Goal: Task Accomplishment & Management: Manage account settings

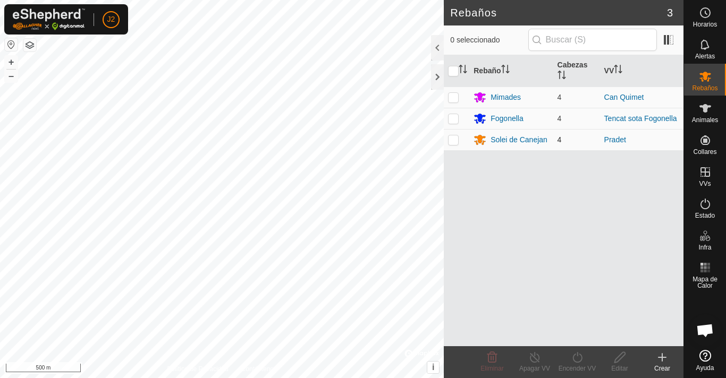
click at [453, 141] on p-checkbox at bounding box center [453, 139] width 11 height 9
checkbox input "true"
click at [12, 79] on button "–" at bounding box center [11, 76] width 13 height 13
click at [13, 77] on button "–" at bounding box center [11, 76] width 13 height 13
click at [13, 76] on button "–" at bounding box center [11, 76] width 13 height 13
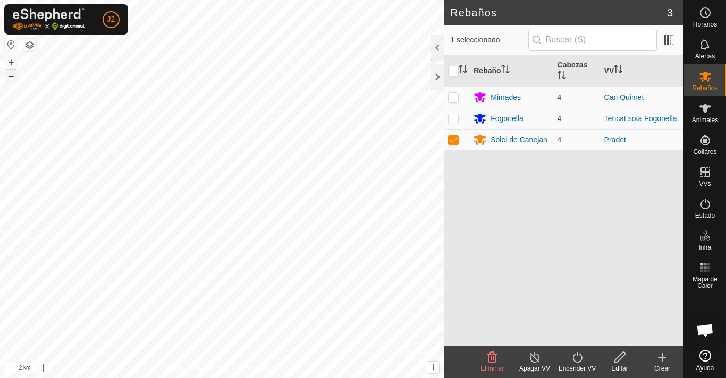
click at [13, 75] on button "–" at bounding box center [11, 76] width 13 height 13
click at [13, 76] on button "–" at bounding box center [11, 76] width 13 height 13
click at [13, 75] on button "–" at bounding box center [11, 76] width 13 height 13
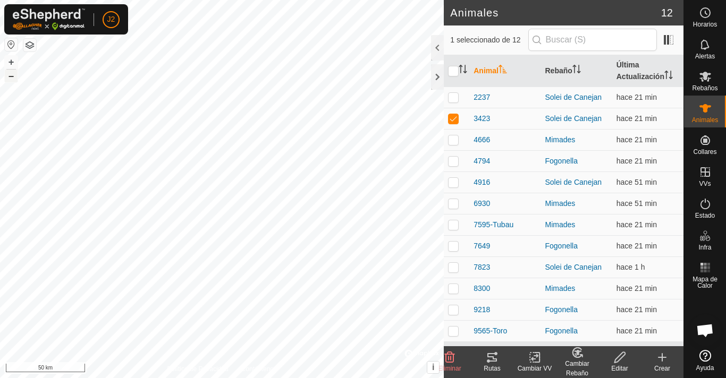
checkbox input "false"
click at [435, 45] on div at bounding box center [437, 48] width 13 height 26
click at [450, 45] on span "0 seleccionado de 12" at bounding box center [489, 40] width 78 height 11
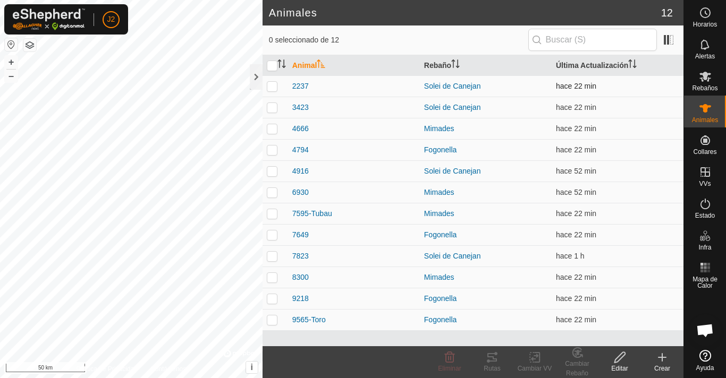
click at [274, 84] on p-checkbox at bounding box center [272, 86] width 11 height 9
click at [273, 82] on p-checkbox at bounding box center [272, 86] width 11 height 9
click at [273, 89] on p-checkbox at bounding box center [272, 86] width 11 height 9
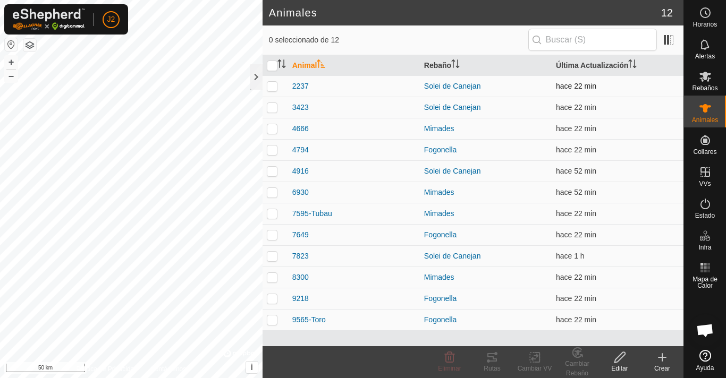
checkbox input "true"
click at [491, 359] on icon at bounding box center [492, 357] width 13 height 13
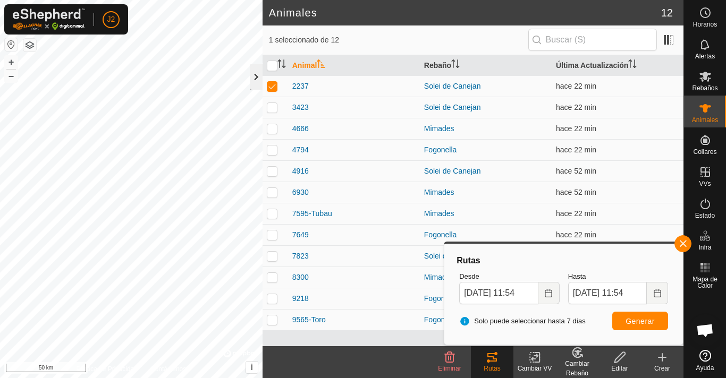
click at [257, 83] on div at bounding box center [256, 77] width 13 height 26
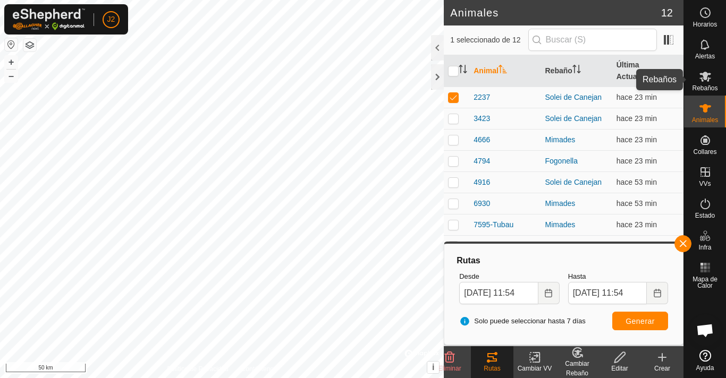
click at [709, 81] on icon at bounding box center [705, 76] width 13 height 13
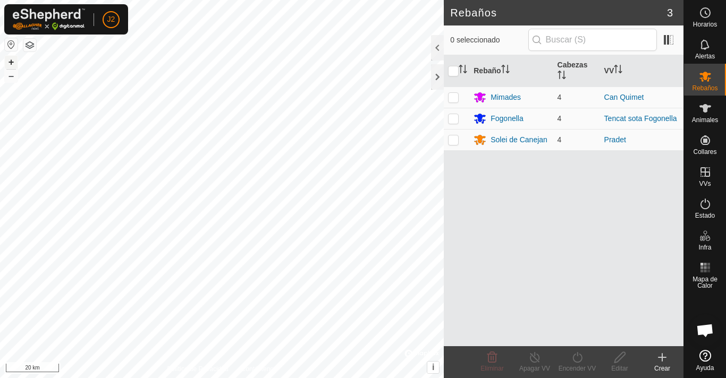
click at [14, 63] on button "+" at bounding box center [11, 62] width 13 height 13
click at [13, 62] on button "+" at bounding box center [11, 62] width 13 height 13
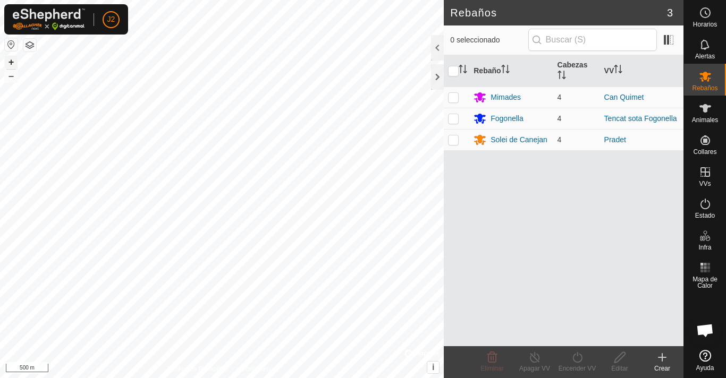
click at [13, 62] on button "+" at bounding box center [11, 62] width 13 height 13
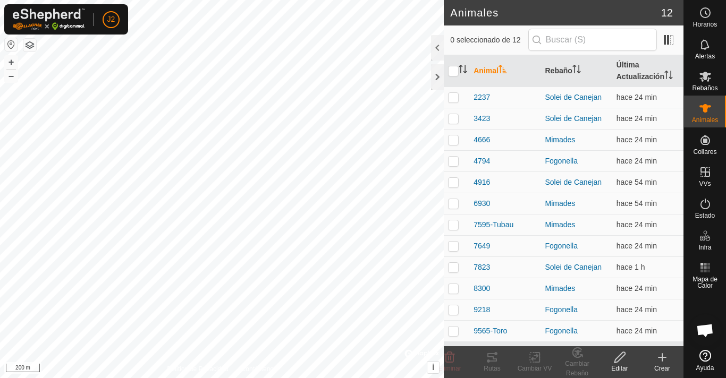
checkbox input "true"
click at [490, 359] on icon at bounding box center [492, 357] width 13 height 13
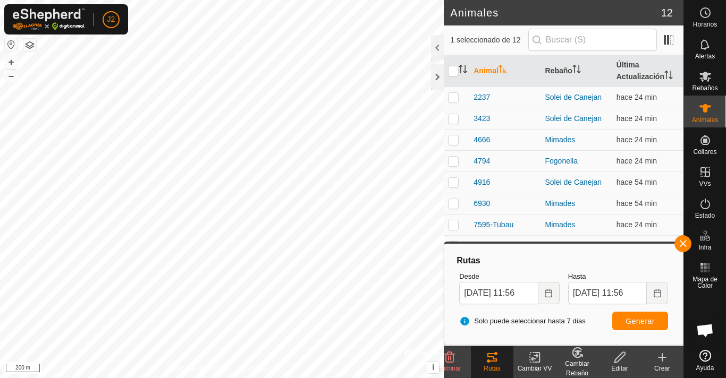
click at [490, 359] on icon at bounding box center [492, 357] width 13 height 13
click at [12, 63] on button "+" at bounding box center [11, 62] width 13 height 13
click at [12, 62] on button "+" at bounding box center [11, 62] width 13 height 13
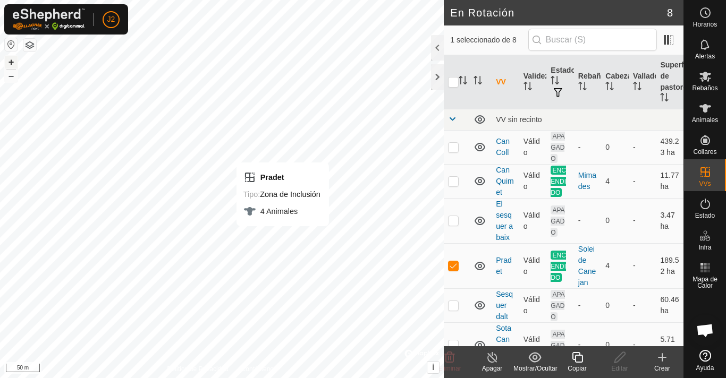
checkbox input "false"
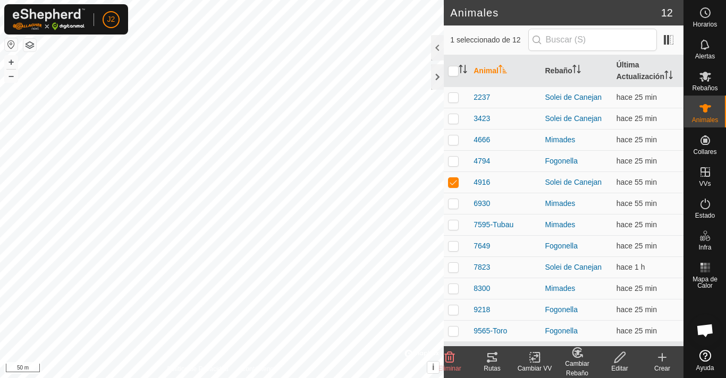
click at [492, 358] on icon at bounding box center [492, 357] width 10 height 9
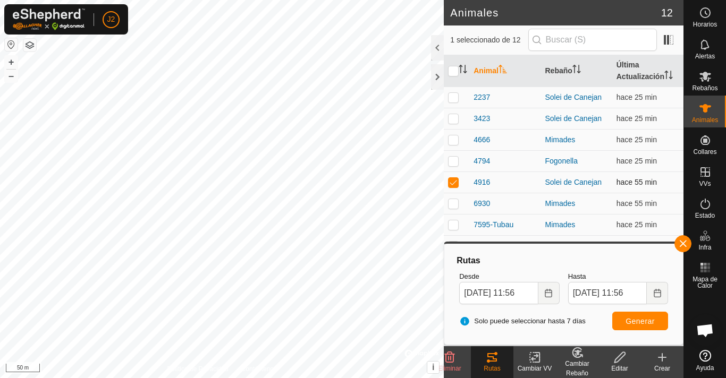
click at [452, 184] on p-checkbox at bounding box center [453, 182] width 11 height 9
checkbox input "false"
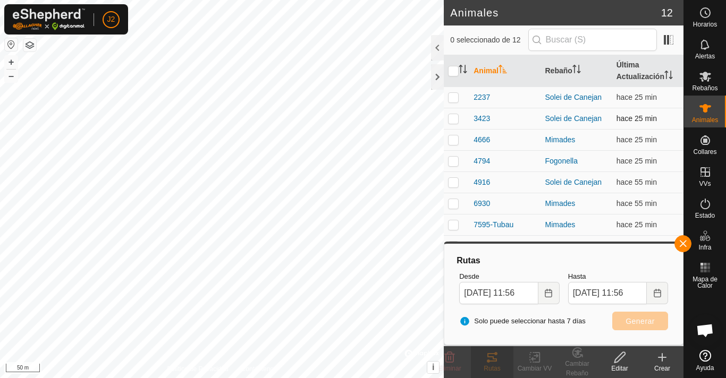
click at [450, 119] on p-checkbox at bounding box center [453, 118] width 11 height 9
checkbox input "true"
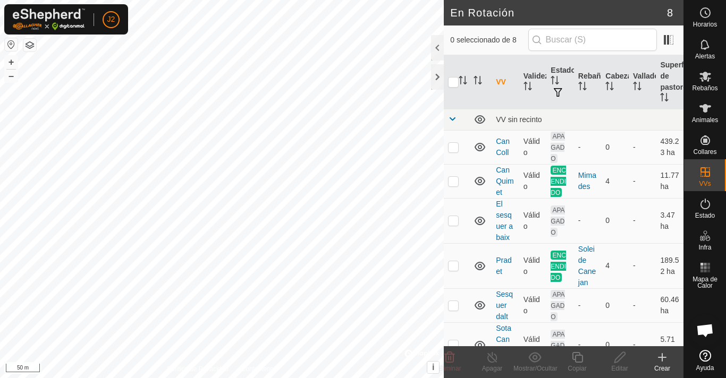
checkbox input "false"
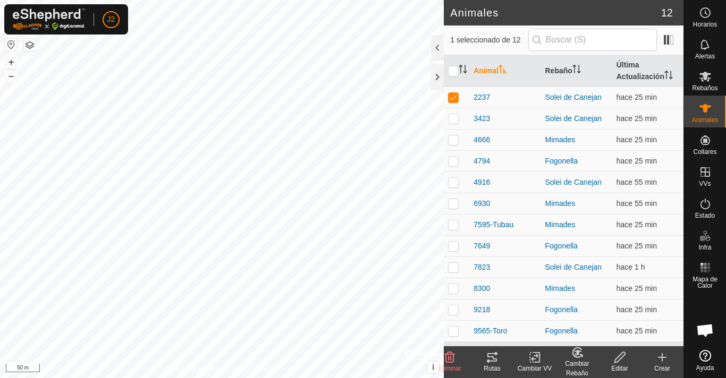
click at [493, 356] on icon at bounding box center [492, 357] width 13 height 13
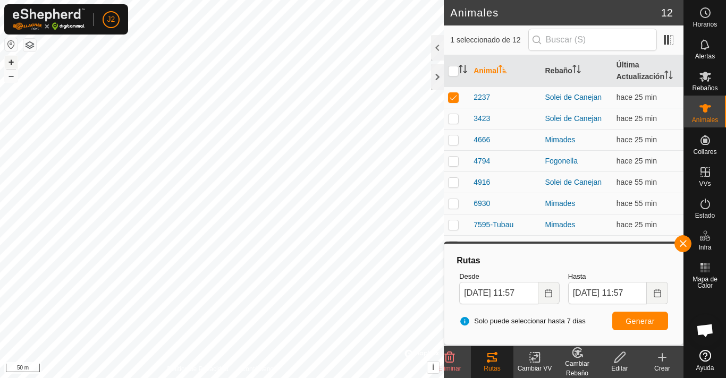
click at [12, 62] on button "+" at bounding box center [11, 62] width 13 height 13
click at [10, 63] on button "+" at bounding box center [11, 62] width 13 height 13
click at [244, 378] on html "J2 Horarios Alertas Rebaños Animales Collares VVs Estado Infra Mapa de Calor Ay…" at bounding box center [363, 189] width 726 height 378
click at [297, 0] on html "J2 Horarios Alertas Rebaños Animales Collares VVs Estado Infra Mapa de Calor Ay…" at bounding box center [363, 189] width 726 height 378
click at [330, 378] on html "J2 Horarios Alertas Rebaños Animales Collares VVs Estado Infra Mapa de Calor Ay…" at bounding box center [363, 189] width 726 height 378
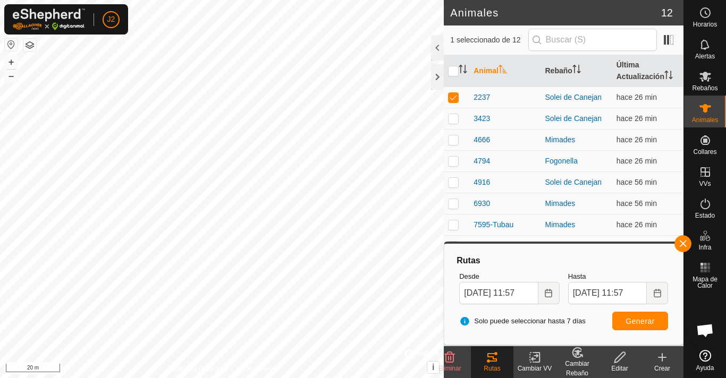
click at [279, 378] on html "J2 Horarios Alertas Rebaños Animales Collares VVs Estado Infra Mapa de Calor Ay…" at bounding box center [363, 189] width 726 height 378
click at [453, 142] on p-checkbox at bounding box center [453, 139] width 11 height 9
checkbox input "true"
click at [453, 101] on p-checkbox at bounding box center [453, 97] width 11 height 9
checkbox input "false"
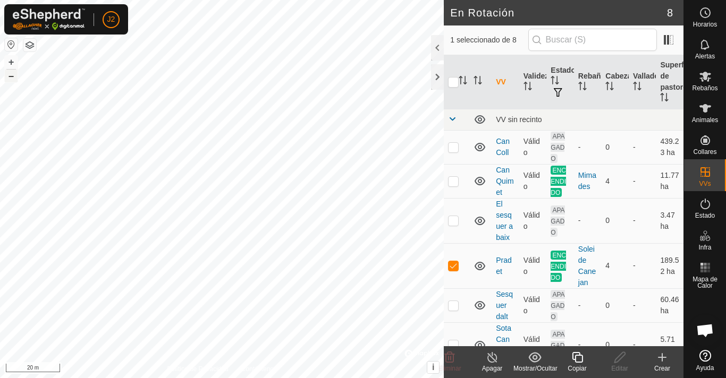
click at [11, 78] on button "–" at bounding box center [11, 76] width 13 height 13
checkbox input "false"
click at [9, 76] on button "–" at bounding box center [11, 76] width 13 height 13
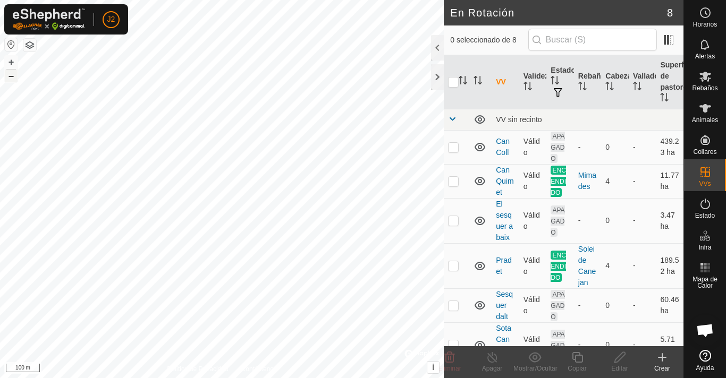
click at [9, 76] on button "–" at bounding box center [11, 76] width 13 height 13
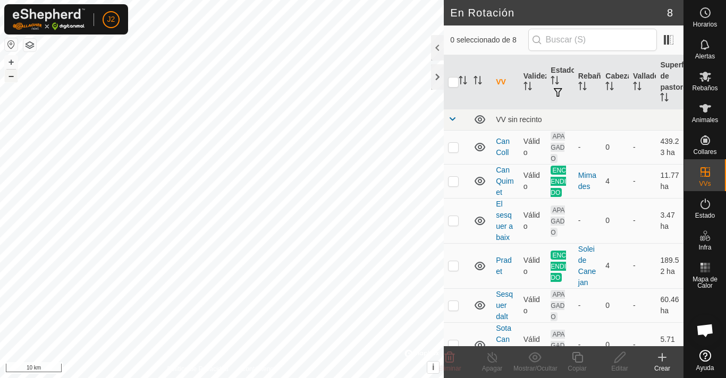
click at [9, 76] on button "–" at bounding box center [11, 76] width 13 height 13
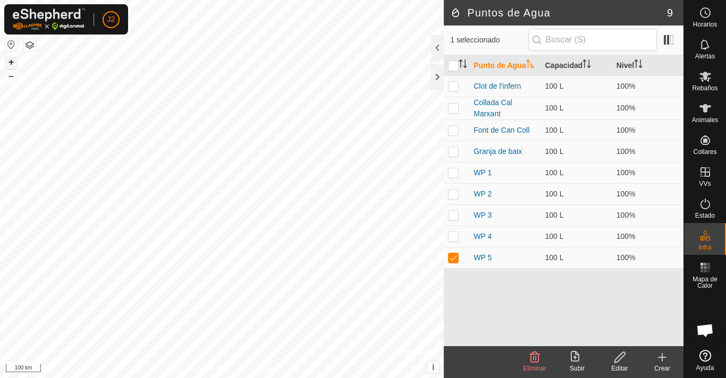
click at [11, 61] on button "+" at bounding box center [11, 62] width 13 height 13
click at [13, 63] on button "+" at bounding box center [11, 62] width 13 height 13
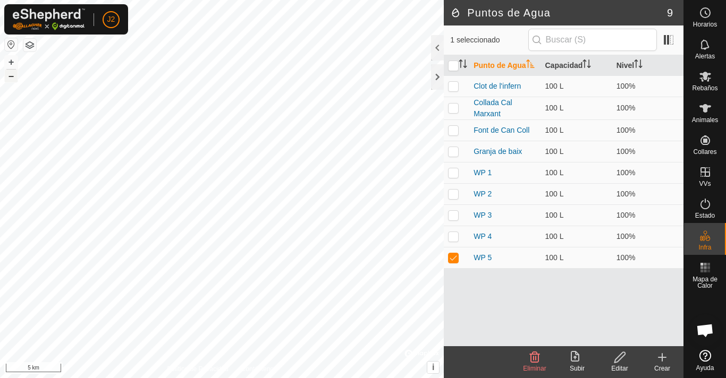
click at [20, 78] on div "3423 3107554642 Solei de [GEOGRAPHIC_DATA] [PERSON_NAME] + – ⇧ i © Mapbox , © O…" at bounding box center [222, 189] width 444 height 378
click at [12, 74] on button "–" at bounding box center [11, 76] width 13 height 13
click at [12, 72] on button "–" at bounding box center [11, 76] width 13 height 13
click at [11, 62] on button "+" at bounding box center [11, 62] width 13 height 13
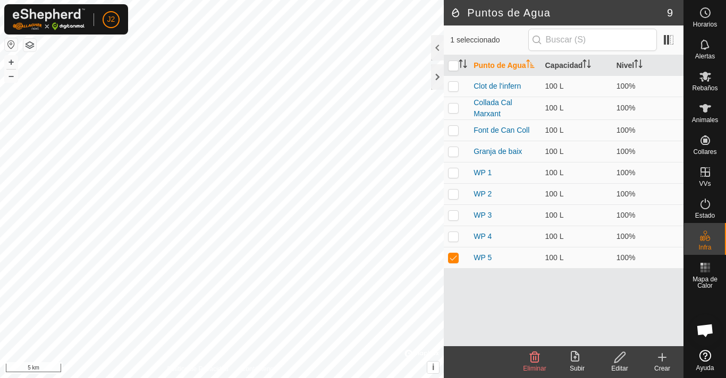
click at [0, 0] on html "J2 Horarios Alertas Rebaños Animales Collares VVs Estado Infra Mapa de Calor Ay…" at bounding box center [363, 189] width 726 height 378
click at [12, 61] on button "+" at bounding box center [11, 62] width 13 height 13
click at [13, 60] on button "+" at bounding box center [11, 62] width 13 height 13
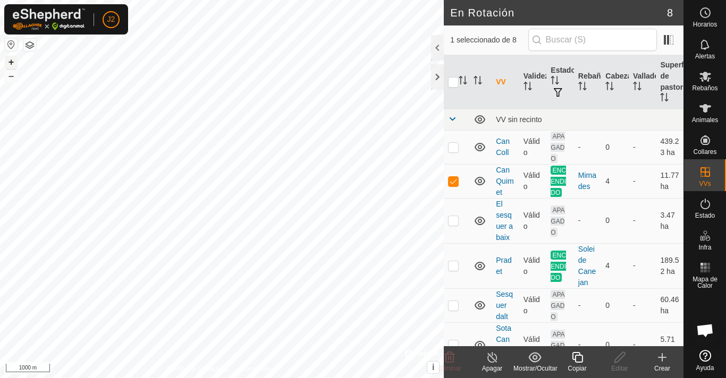
click at [10, 61] on button "+" at bounding box center [11, 62] width 13 height 13
checkbox input "true"
click at [11, 60] on button "+" at bounding box center [11, 62] width 13 height 13
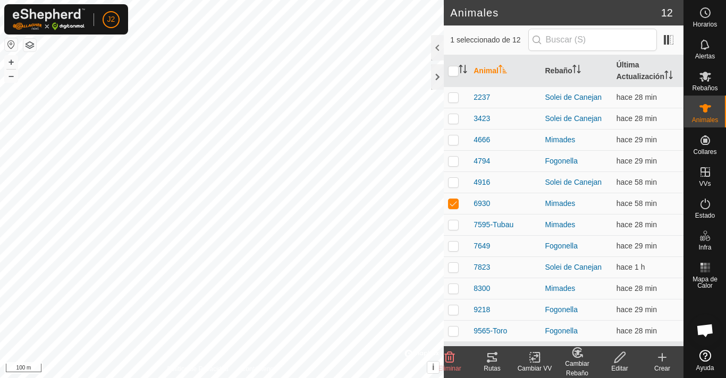
click at [491, 355] on icon at bounding box center [492, 357] width 13 height 13
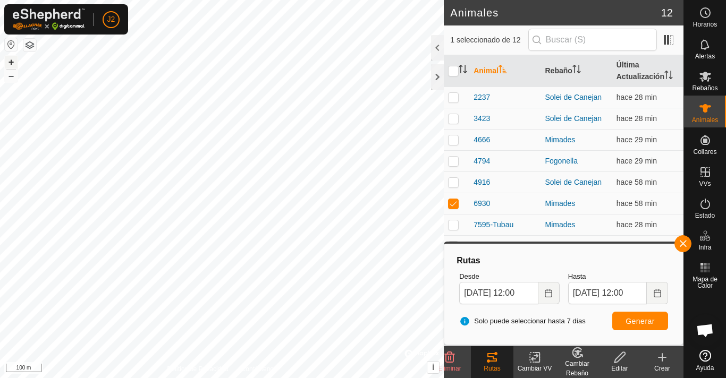
click at [10, 57] on button "+" at bounding box center [11, 62] width 13 height 13
click at [10, 63] on button "+" at bounding box center [11, 62] width 13 height 13
click at [451, 205] on p-checkbox at bounding box center [453, 203] width 11 height 9
checkbox input "false"
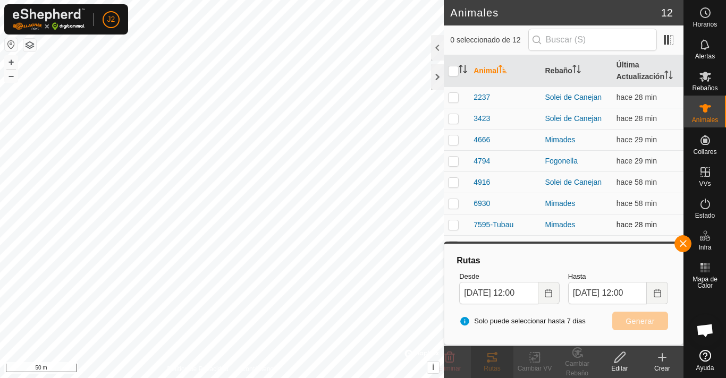
click at [453, 227] on p-checkbox at bounding box center [453, 225] width 11 height 9
checkbox input "true"
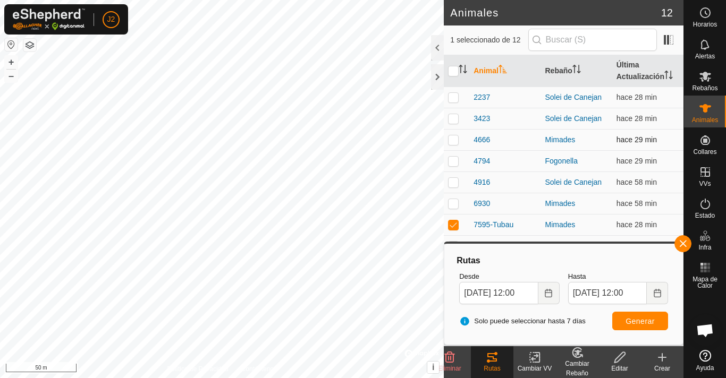
click at [457, 147] on td at bounding box center [457, 139] width 26 height 21
checkbox input "false"
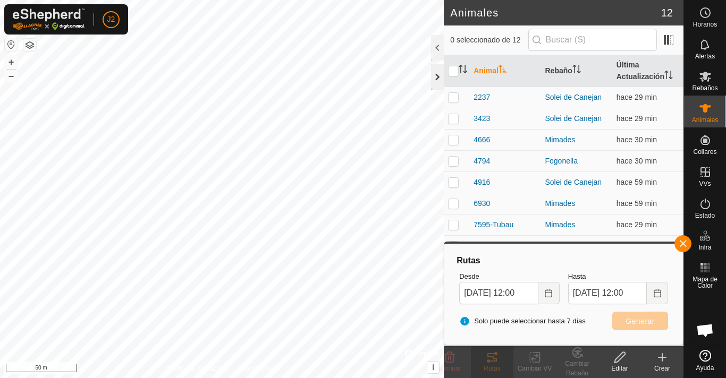
checkbox input "true"
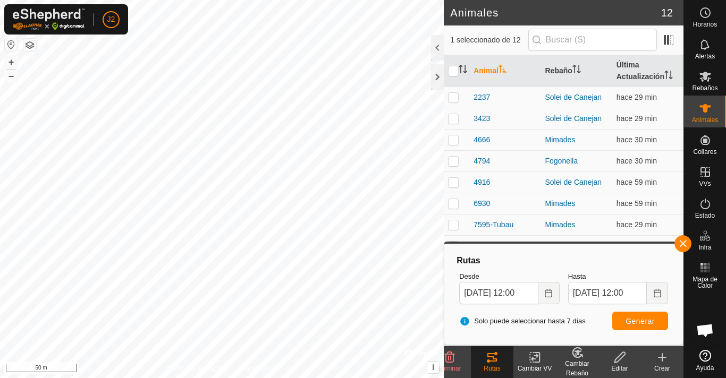
click at [495, 363] on icon at bounding box center [492, 357] width 13 height 13
drag, startPoint x: 494, startPoint y: 167, endPoint x: 496, endPoint y: 133, distance: 34.1
click at [496, 142] on tbody "2237 Solei de Canejan hace 29 min 3423 Solei de Canejan hace 29 min 4666 Mimade…" at bounding box center [564, 214] width 240 height 255
click at [449, 185] on p-checkbox at bounding box center [453, 182] width 11 height 9
click at [450, 185] on p-checkbox at bounding box center [453, 182] width 11 height 9
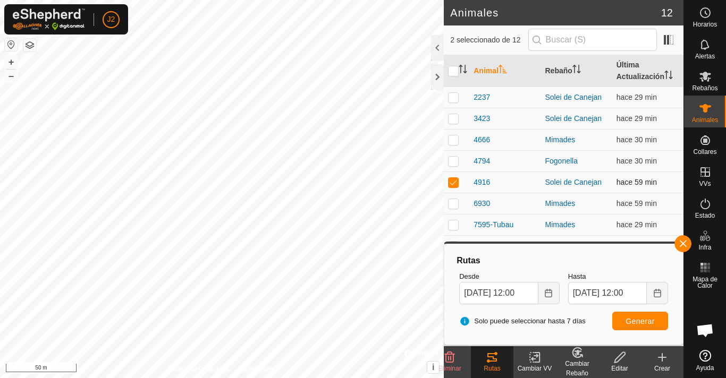
checkbox input "false"
click at [686, 241] on button "button" at bounding box center [682, 243] width 17 height 17
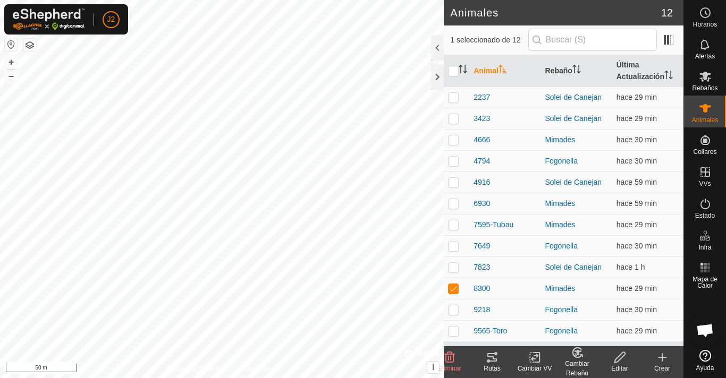
click at [496, 356] on icon at bounding box center [492, 357] width 13 height 13
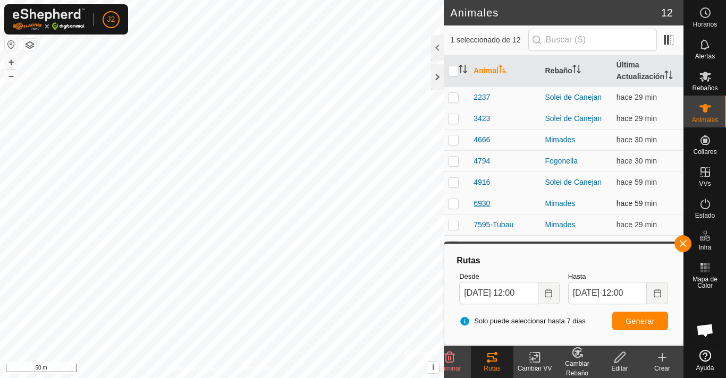
click at [485, 204] on span "6930" at bounding box center [481, 203] width 16 height 11
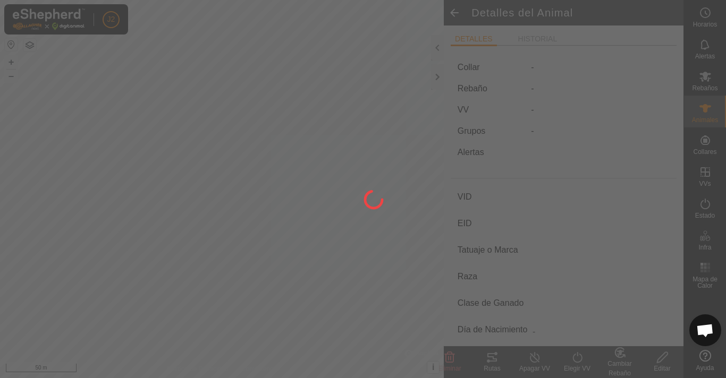
type input "6930"
type input "-"
type input "Bruna dels Pirineus"
type input "-"
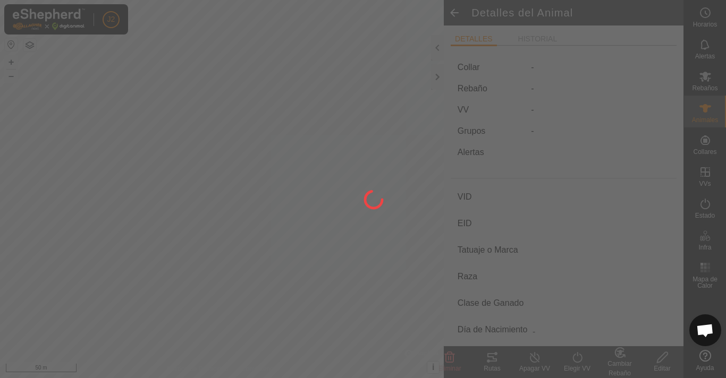
type input "0 kg"
type input "-"
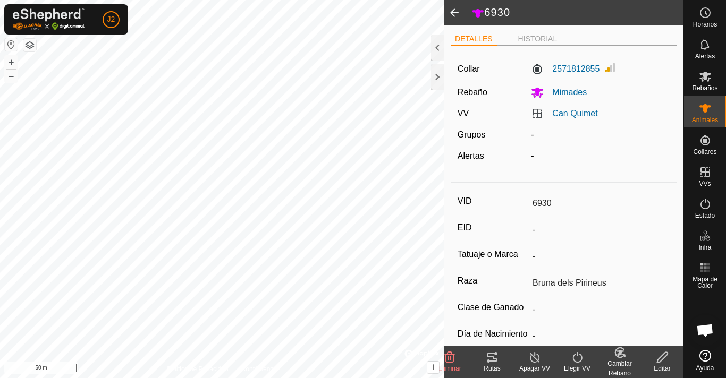
click at [498, 359] on icon at bounding box center [492, 357] width 13 height 13
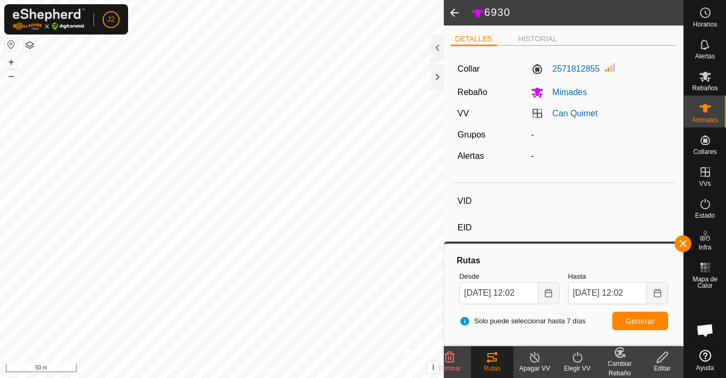
type input "4666"
type input "-"
type input "Bruna dels Pirineus"
type input "-"
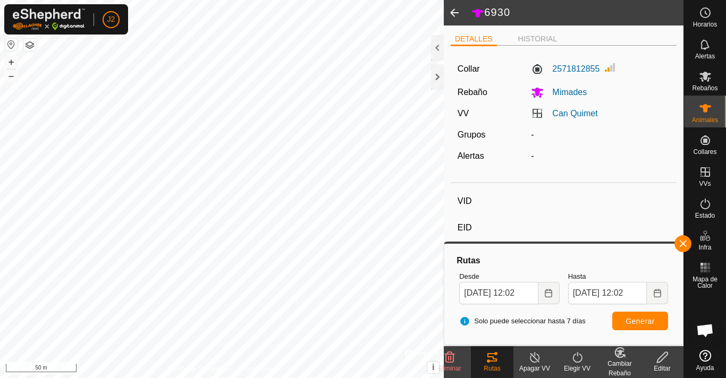
type input "0 kg"
type input "-"
click at [496, 359] on icon at bounding box center [492, 357] width 10 height 9
type input "7595-Tubau"
type input "-"
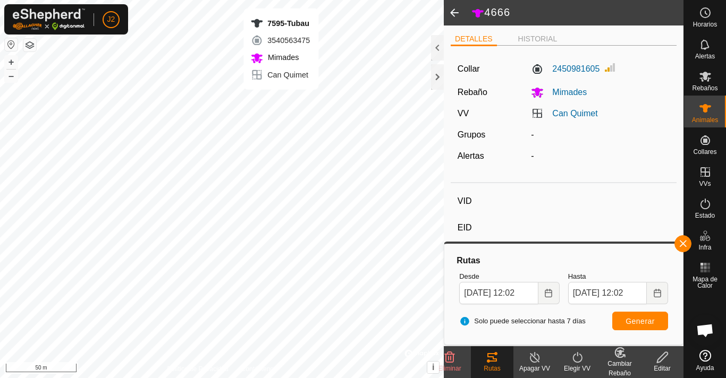
type input "-"
type input "Bruna dels Pirineus"
type input "-"
type input "0 kg"
type input "-"
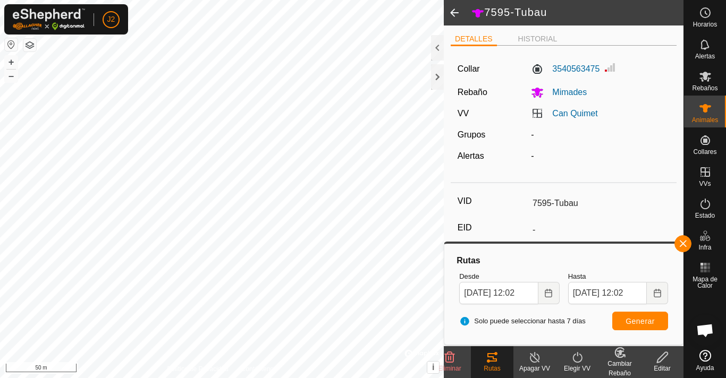
click at [495, 359] on icon at bounding box center [492, 357] width 10 height 9
type input "4666"
type input "-"
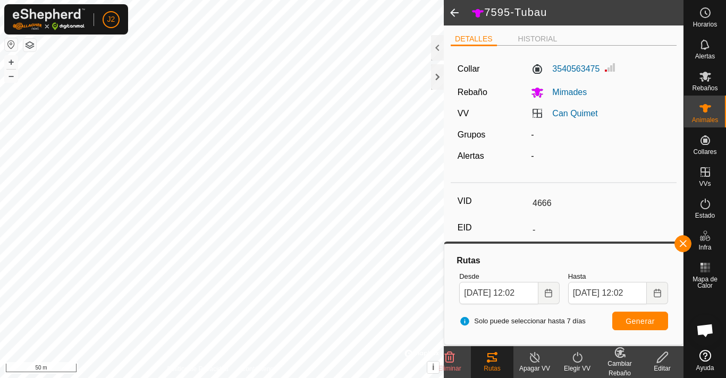
type input "Bruna dels Pirineus"
type input "-"
type input "0 kg"
type input "-"
click at [492, 352] on icon at bounding box center [492, 357] width 13 height 13
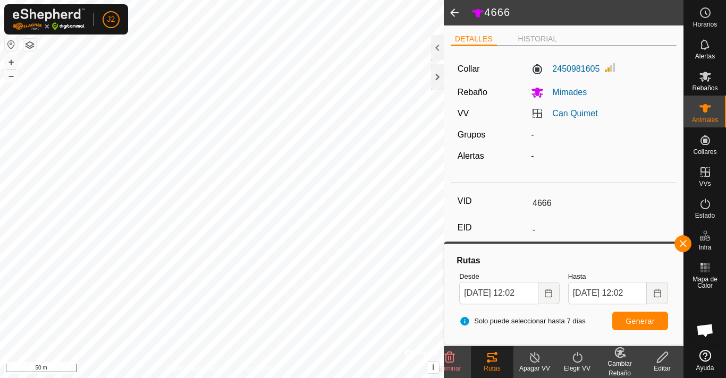
click at [491, 358] on icon at bounding box center [492, 357] width 10 height 9
click at [629, 212] on input "4666" at bounding box center [598, 203] width 141 height 18
click at [686, 245] on button "button" at bounding box center [682, 243] width 17 height 17
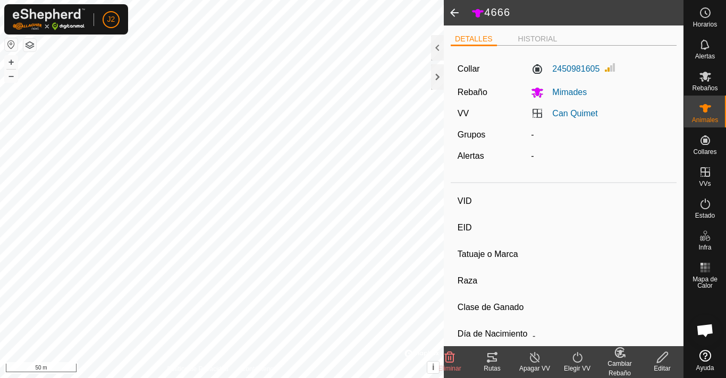
type input "8300"
type input "-"
type input "Bruna dels Pirineus"
type input "-"
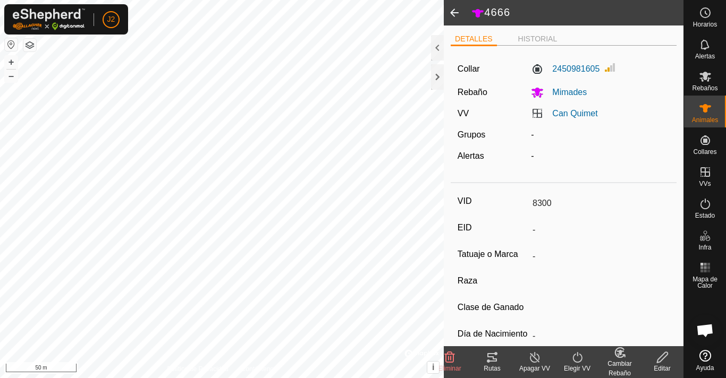
type input "0 kg"
type input "-"
click at [490, 358] on icon at bounding box center [492, 357] width 10 height 9
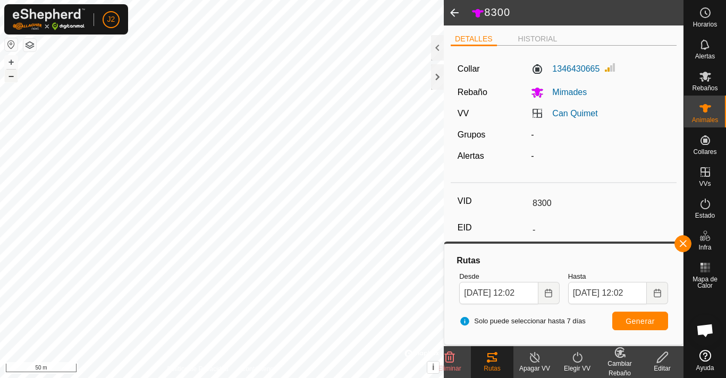
click at [10, 75] on button "–" at bounding box center [11, 76] width 13 height 13
click at [683, 243] on button "button" at bounding box center [682, 243] width 17 height 17
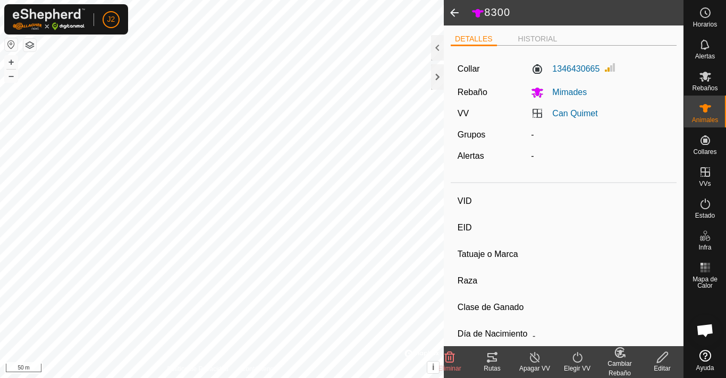
type input "7595-Tubau"
type input "-"
type input "Bruna dels Pirineus"
type input "-"
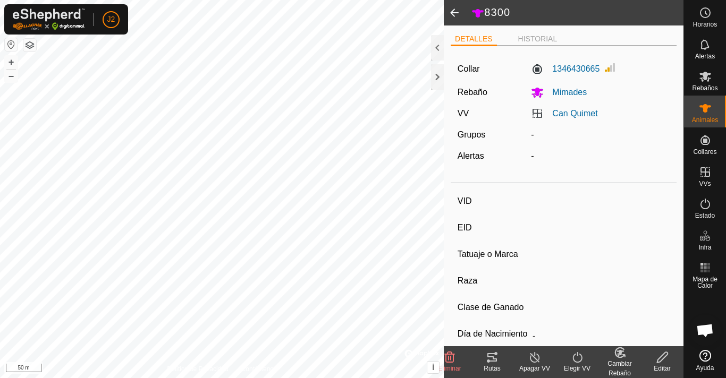
type input "0 kg"
type input "-"
click at [494, 356] on icon at bounding box center [492, 357] width 13 height 13
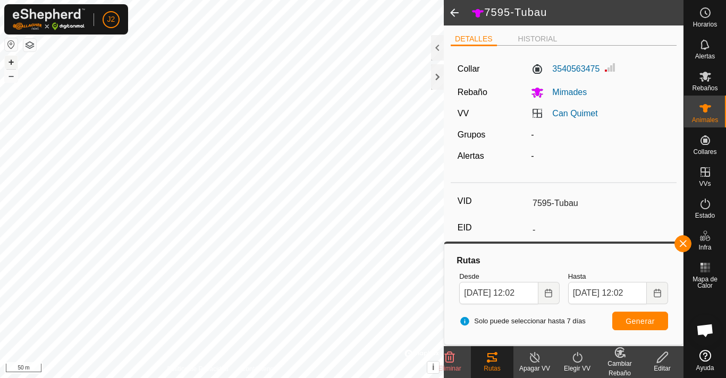
click at [10, 58] on button "+" at bounding box center [11, 62] width 13 height 13
click at [683, 241] on button "button" at bounding box center [682, 243] width 17 height 17
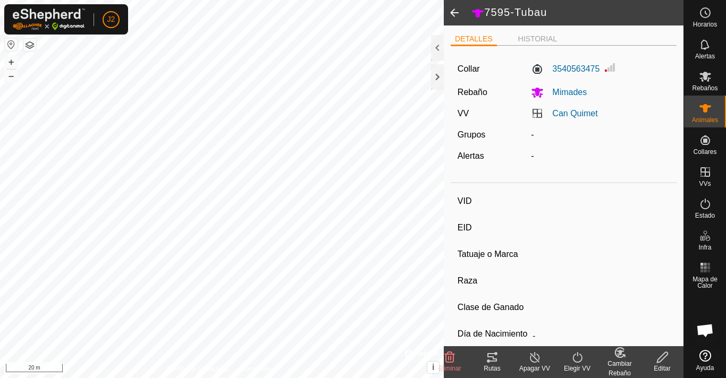
type input "6930"
type input "-"
type input "Bruna dels Pirineus"
type input "-"
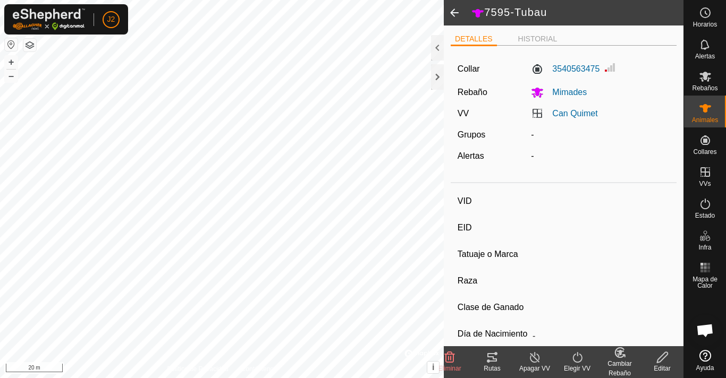
type input "0 kg"
type input "-"
click at [494, 352] on icon at bounding box center [492, 357] width 13 height 13
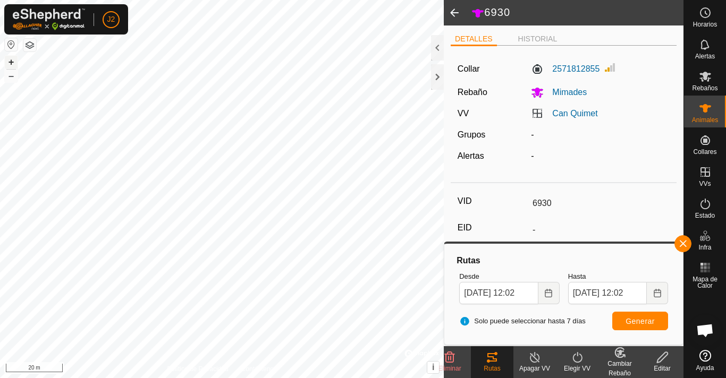
click at [11, 62] on button "+" at bounding box center [11, 62] width 13 height 13
click at [685, 246] on button "button" at bounding box center [682, 243] width 17 height 17
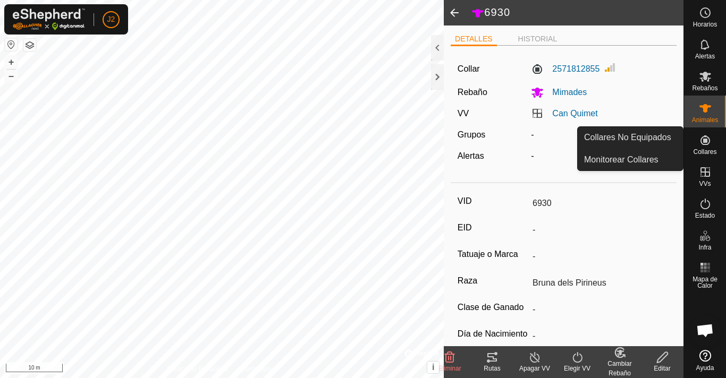
click at [713, 141] on es-neckbands-svg-icon at bounding box center [705, 140] width 19 height 17
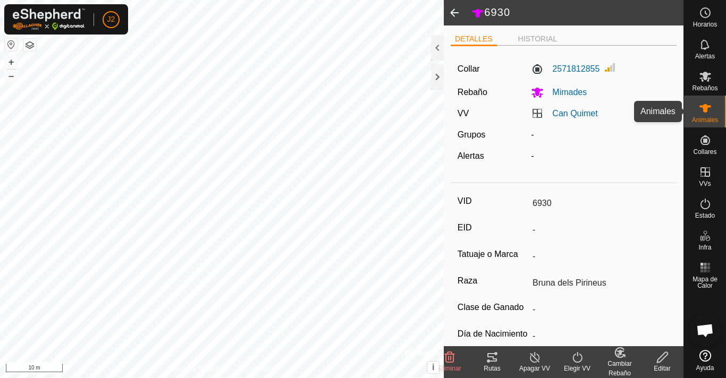
click at [708, 111] on icon at bounding box center [705, 108] width 13 height 13
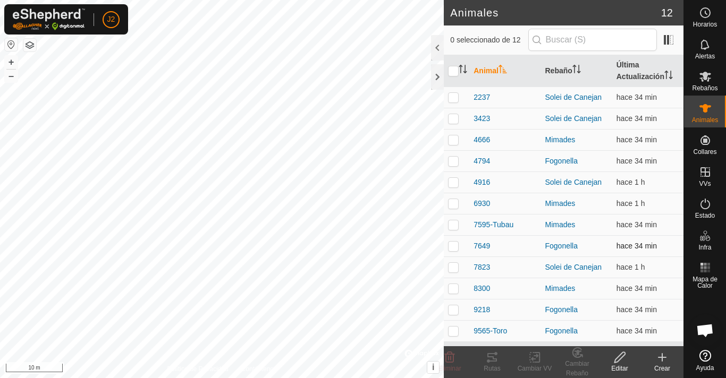
click at [452, 245] on p-checkbox at bounding box center [453, 246] width 11 height 9
checkbox input "true"
click at [13, 79] on button "–" at bounding box center [11, 76] width 13 height 13
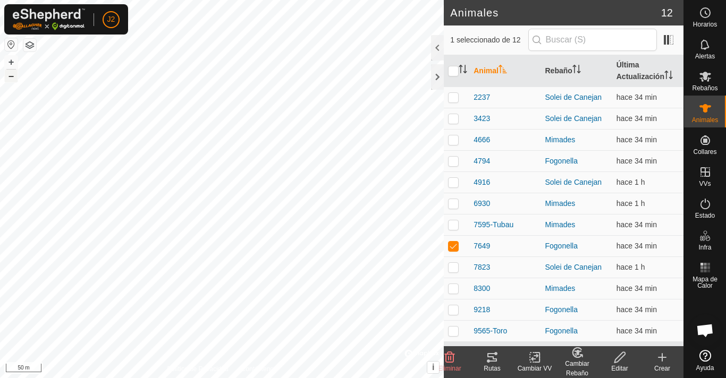
click at [13, 79] on button "–" at bounding box center [11, 76] width 13 height 13
click at [493, 358] on icon at bounding box center [492, 357] width 10 height 9
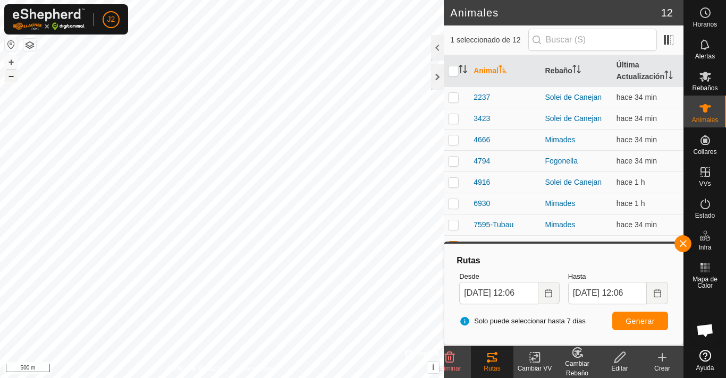
click at [10, 78] on button "–" at bounding box center [11, 76] width 13 height 13
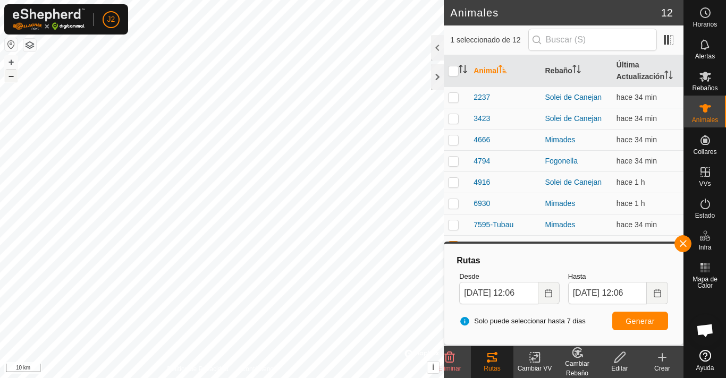
click at [10, 78] on button "–" at bounding box center [11, 76] width 13 height 13
checkbox input "true"
checkbox input "false"
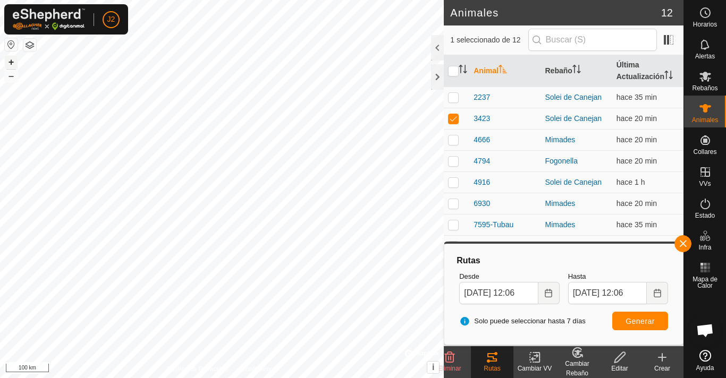
click at [11, 61] on button "+" at bounding box center [11, 62] width 13 height 13
click at [13, 63] on button "+" at bounding box center [11, 62] width 13 height 13
click at [10, 63] on button "+" at bounding box center [11, 62] width 13 height 13
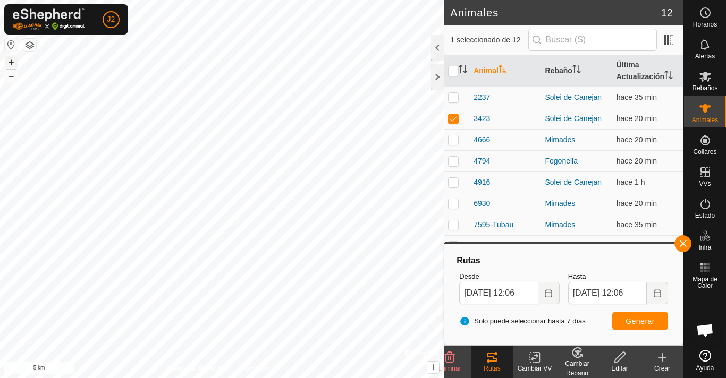
click at [10, 63] on button "+" at bounding box center [11, 62] width 13 height 13
click at [95, 378] on html "J2 Horarios Alertas Rebaños Animales Collares VVs Estado Infra Mapa de Calor Ay…" at bounding box center [363, 189] width 726 height 378
click at [10, 62] on button "+" at bounding box center [11, 62] width 13 height 13
click at [13, 62] on button "+" at bounding box center [11, 62] width 13 height 13
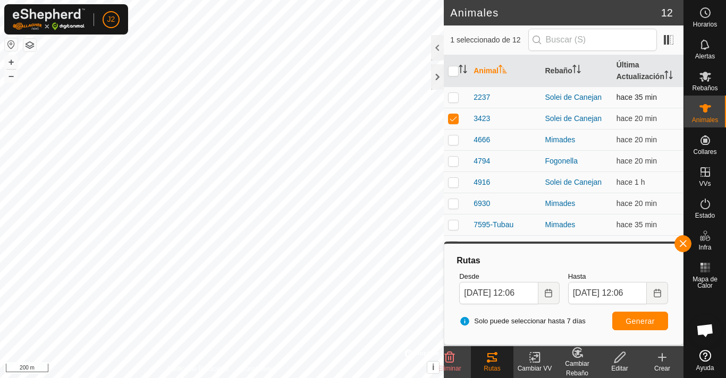
click at [454, 99] on p-checkbox at bounding box center [453, 97] width 11 height 9
click at [454, 100] on p-checkbox at bounding box center [453, 97] width 11 height 9
checkbox input "true"
click at [452, 116] on p-checkbox at bounding box center [453, 118] width 11 height 9
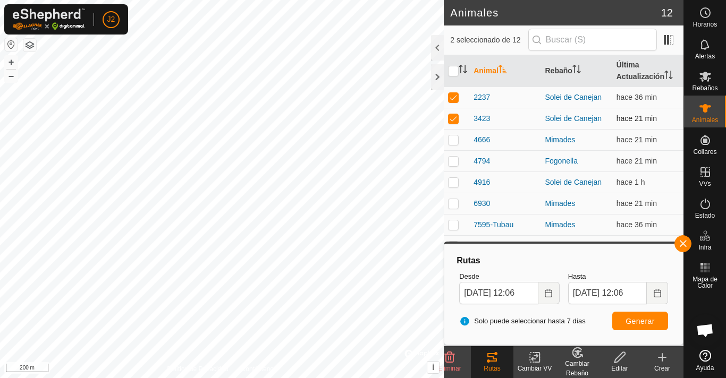
checkbox input "false"
click at [453, 163] on p-checkbox at bounding box center [453, 161] width 11 height 9
checkbox input "true"
click at [706, 9] on circle at bounding box center [705, 13] width 10 height 10
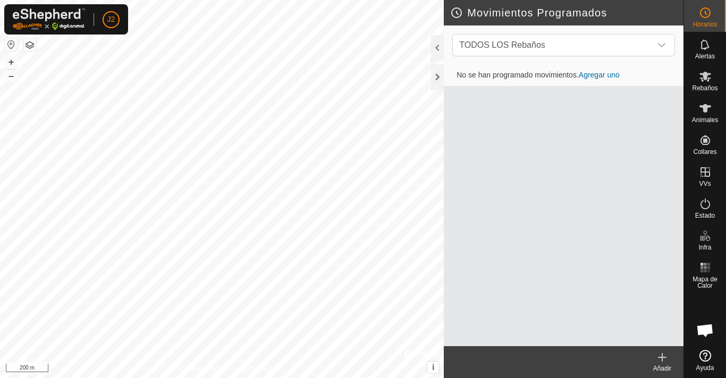
click at [706, 11] on icon at bounding box center [705, 12] width 13 height 13
click at [715, 117] on span "Animales" at bounding box center [705, 120] width 26 height 6
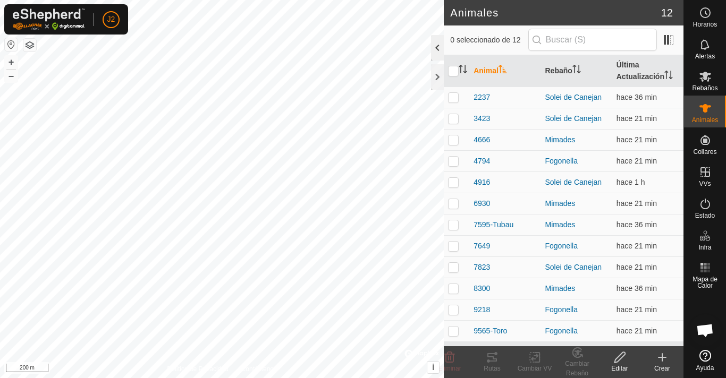
click at [436, 45] on div at bounding box center [437, 48] width 13 height 26
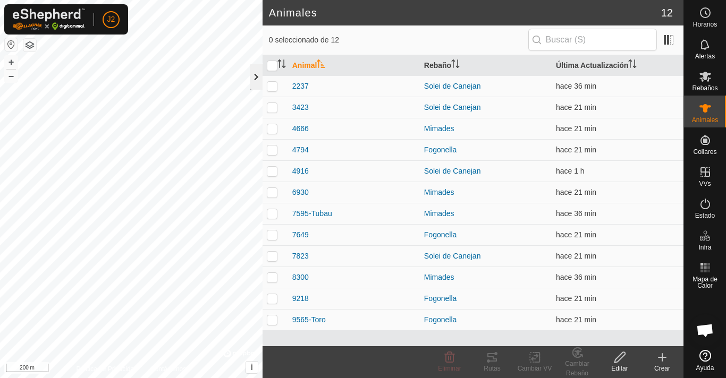
click at [252, 81] on div at bounding box center [256, 77] width 13 height 26
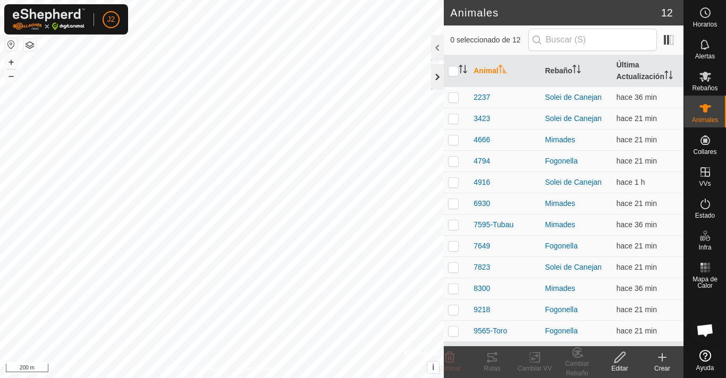
click at [437, 86] on div at bounding box center [437, 77] width 13 height 26
